Goal: Task Accomplishment & Management: Use online tool/utility

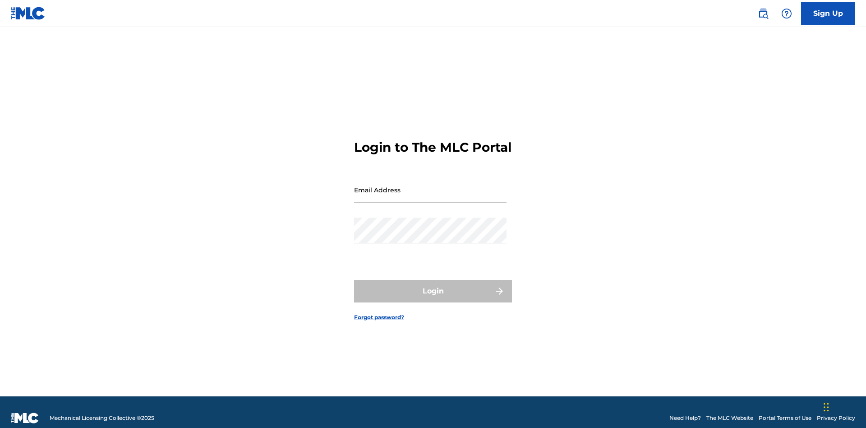
scroll to position [12, 0]
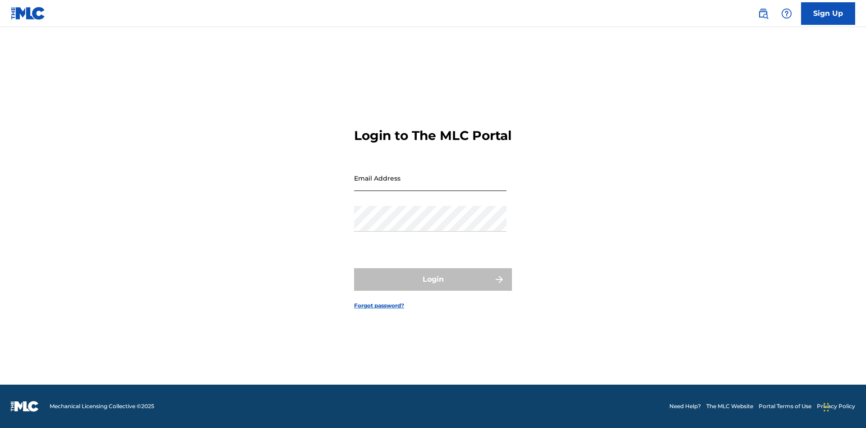
click at [430, 185] on input "Email Address" at bounding box center [430, 178] width 152 height 26
type input "[PERSON_NAME][EMAIL_ADDRESS][PERSON_NAME][DOMAIN_NAME]"
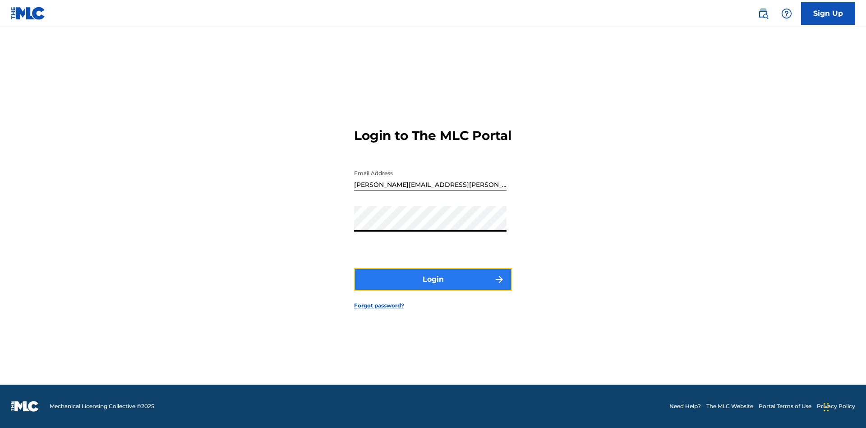
click at [433, 287] on button "Login" at bounding box center [433, 279] width 158 height 23
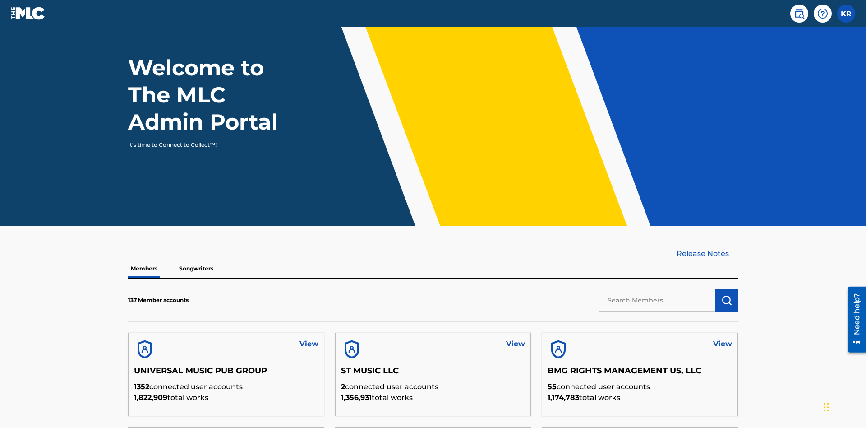
scroll to position [273, 0]
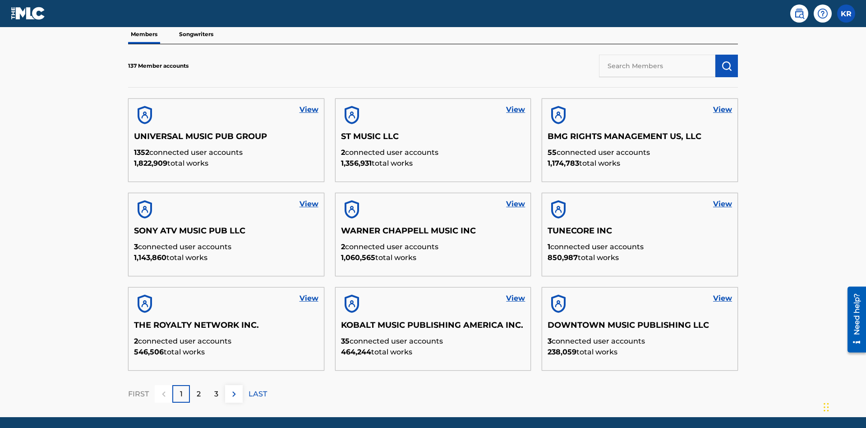
click at [657, 65] on input "text" at bounding box center [657, 66] width 116 height 23
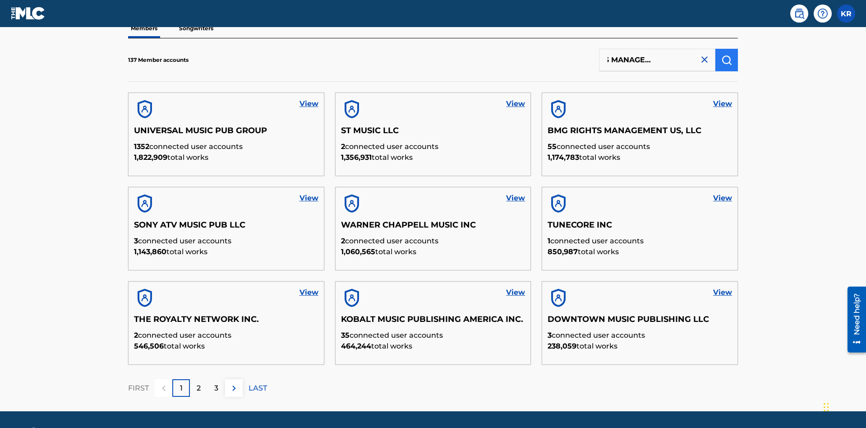
type input "BMG RIGHTS MANAGEMENT US, LLC"
click at [727, 60] on img "submit" at bounding box center [726, 60] width 11 height 11
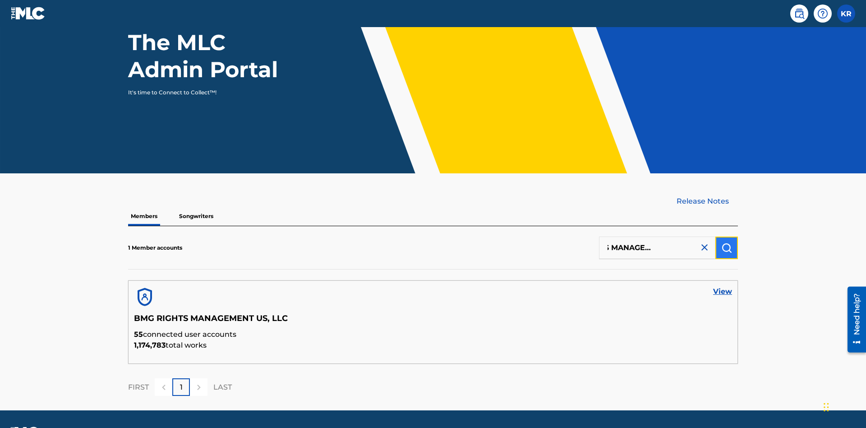
scroll to position [117, 0]
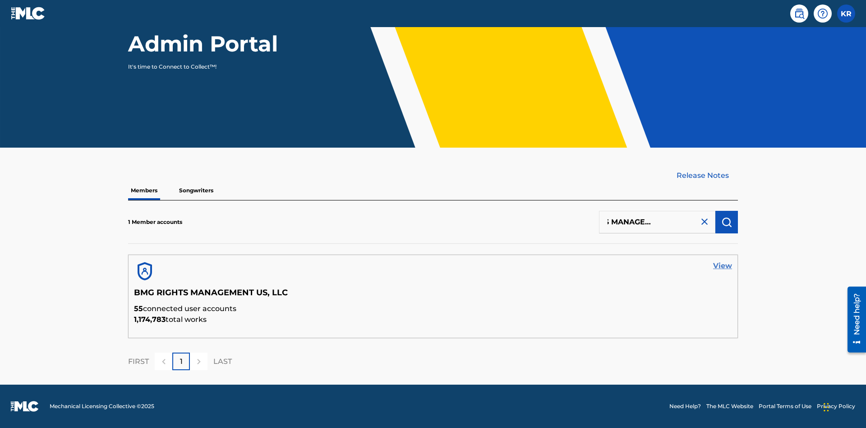
click at [723, 266] on link "View" at bounding box center [722, 265] width 19 height 11
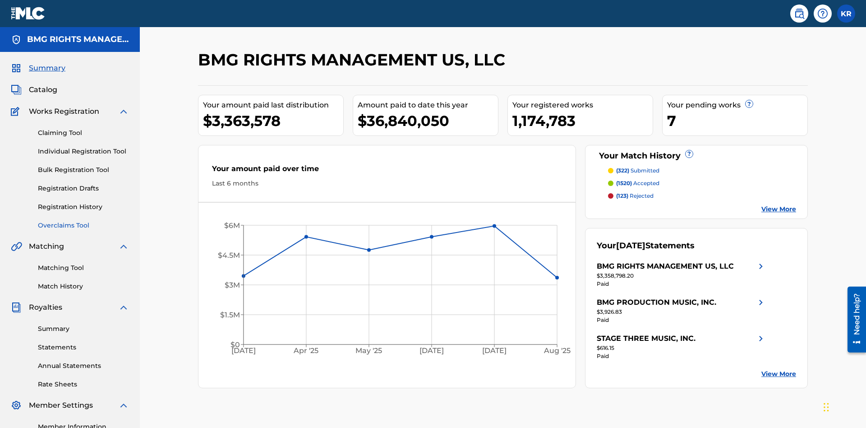
click at [83, 221] on link "Overclaims Tool" at bounding box center [83, 225] width 91 height 9
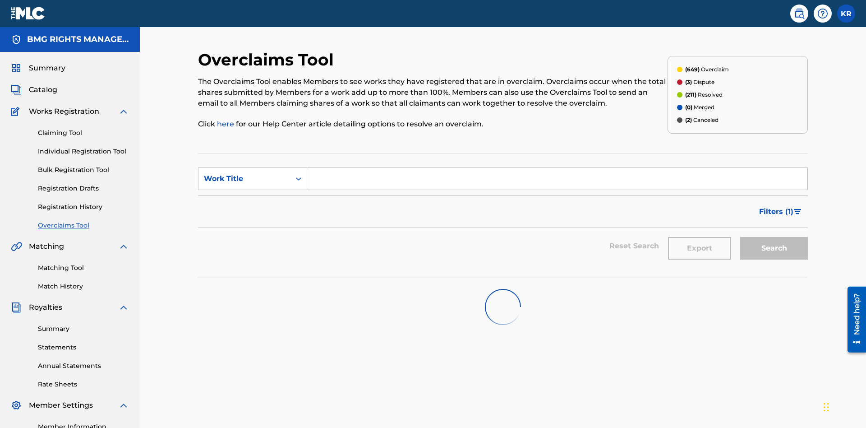
scroll to position [116, 0]
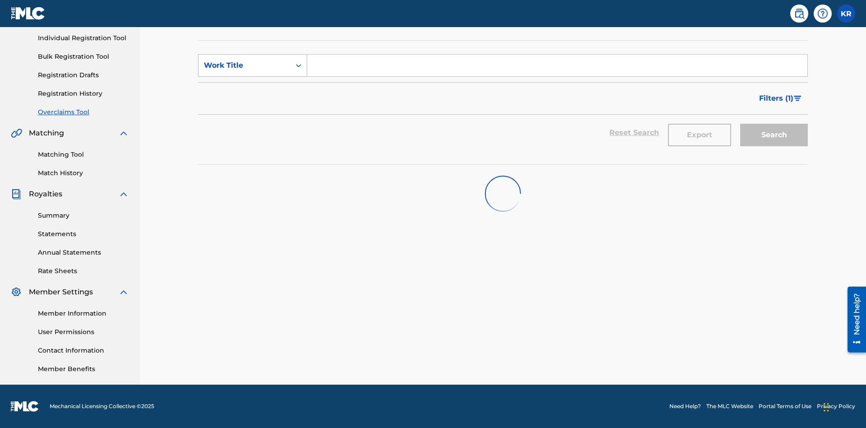
click at [245, 63] on div "Work Title" at bounding box center [244, 65] width 81 height 11
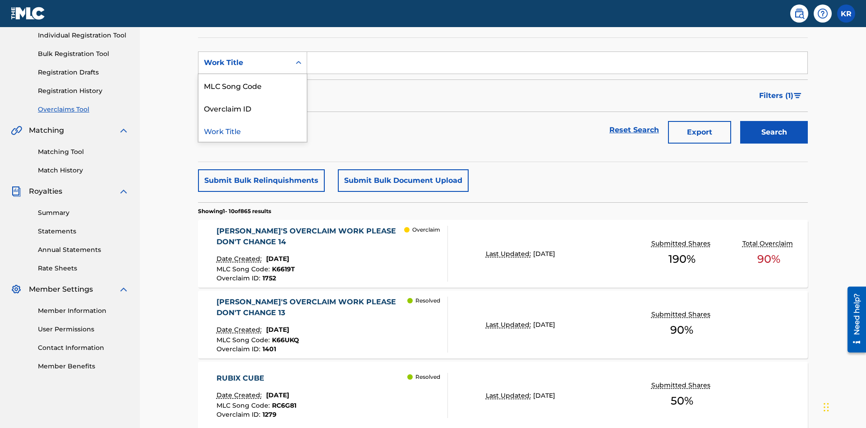
click at [253, 85] on div "MLC Song Code" at bounding box center [253, 85] width 108 height 23
type input "K6619T"
click at [774, 121] on button "Search" at bounding box center [774, 132] width 68 height 23
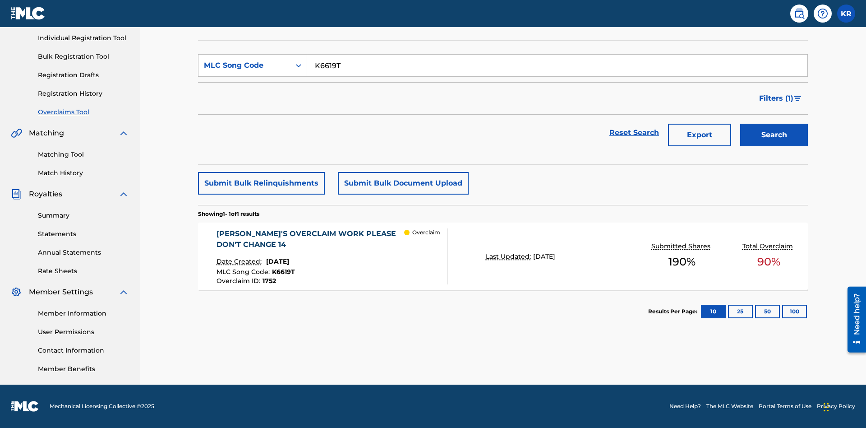
click at [268, 281] on span "1752" at bounding box center [270, 281] width 14 height 8
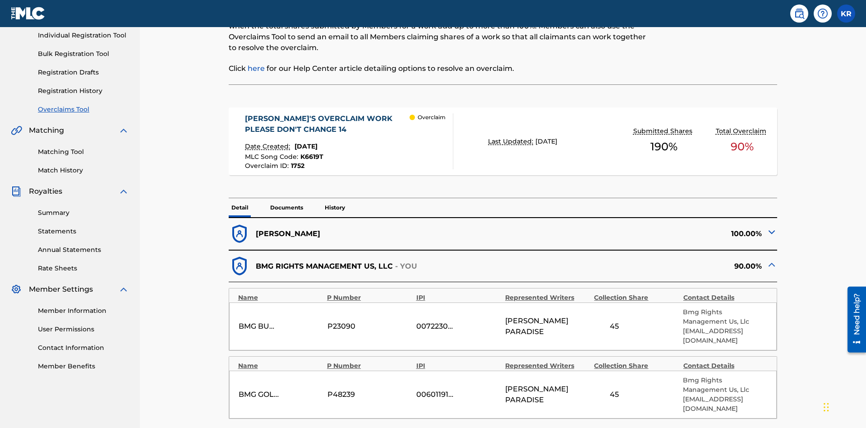
scroll to position [25, 0]
